Goal: Task Accomplishment & Management: Manage account settings

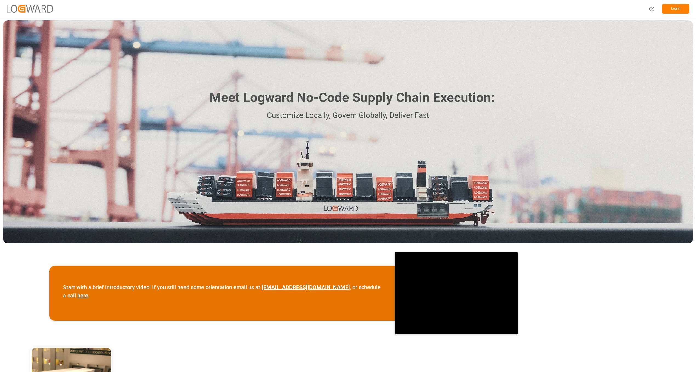
click at [690, 13] on div "Log In" at bounding box center [668, 9] width 44 height 12
click at [681, 9] on button "Log In" at bounding box center [675, 9] width 27 height 10
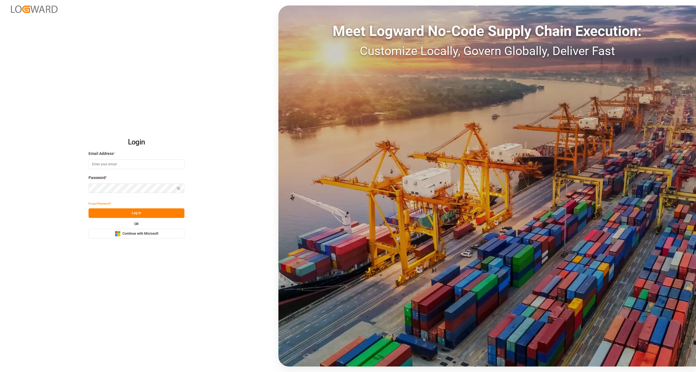
click at [149, 231] on div "Microsoft Logo Continue with Microsoft" at bounding box center [137, 234] width 44 height 6
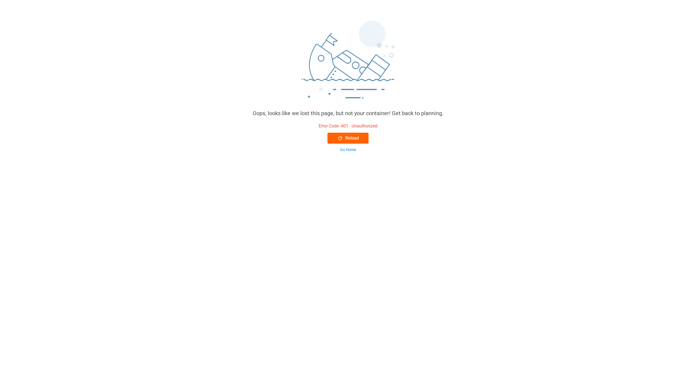
click at [355, 138] on div "Reload" at bounding box center [348, 138] width 22 height 7
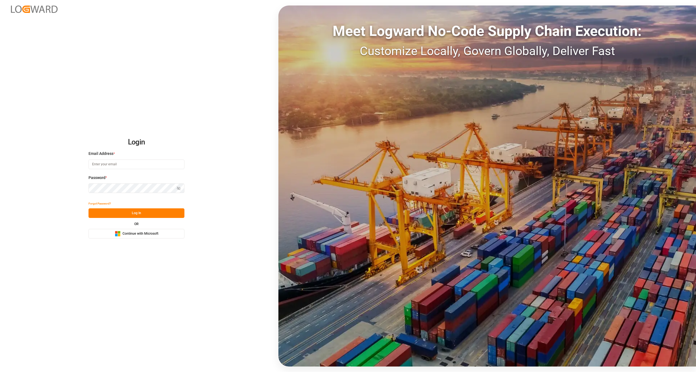
click at [138, 231] on div "Microsoft Logo Continue with Microsoft" at bounding box center [137, 234] width 44 height 6
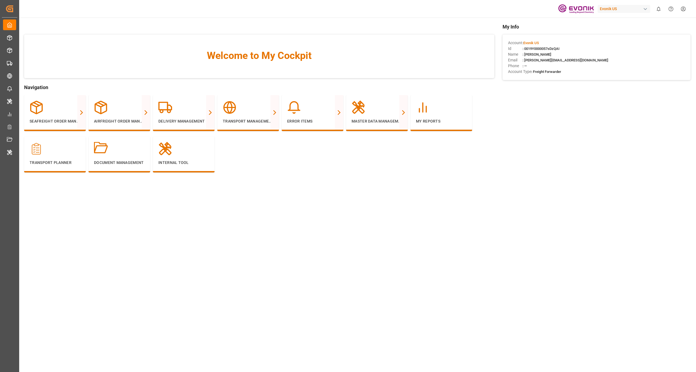
click at [634, 12] on div "Evonik US" at bounding box center [624, 9] width 53 height 8
type input "market"
click at [610, 49] on span "Marketing testing" at bounding box center [610, 47] width 31 height 6
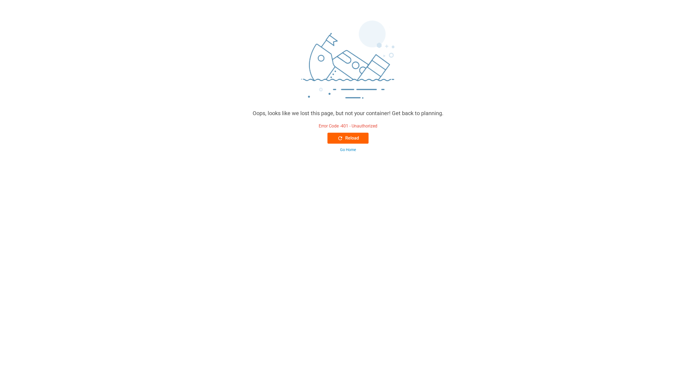
click at [349, 140] on div "Reload" at bounding box center [348, 138] width 22 height 7
